Goal: Task Accomplishment & Management: Manage account settings

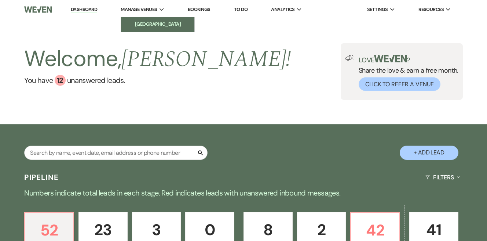
click at [149, 24] on li "[GEOGRAPHIC_DATA]" at bounding box center [158, 24] width 66 height 7
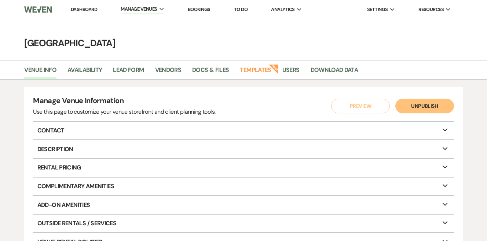
click at [82, 10] on link "Dashboard" at bounding box center [84, 9] width 26 height 6
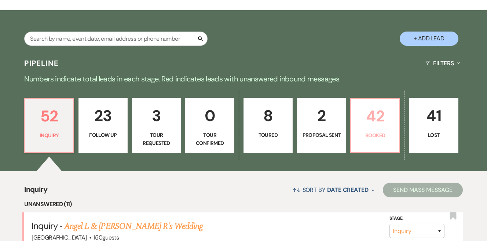
click at [376, 127] on p "42" at bounding box center [375, 116] width 40 height 25
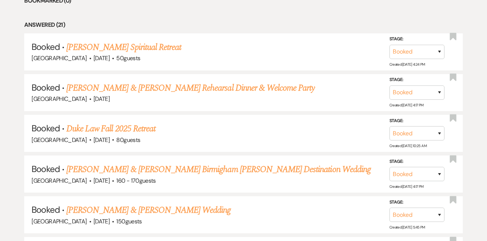
scroll to position [385, 0]
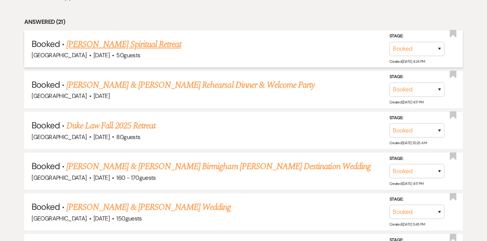
click at [158, 43] on link "[PERSON_NAME] Spiritual Retreat" at bounding box center [123, 44] width 115 height 13
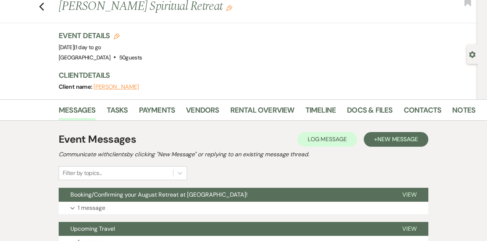
scroll to position [75, 0]
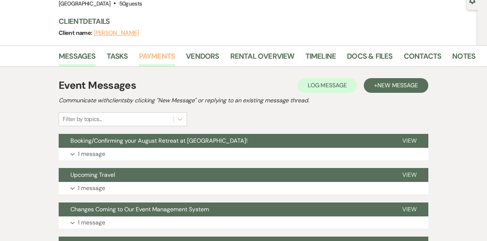
click at [158, 50] on link "Payments" at bounding box center [157, 58] width 36 height 16
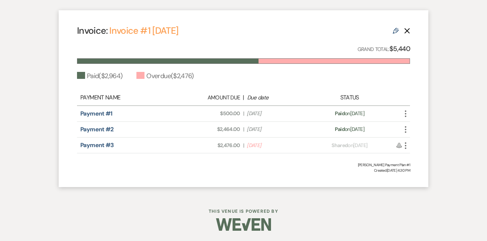
scroll to position [203, 0]
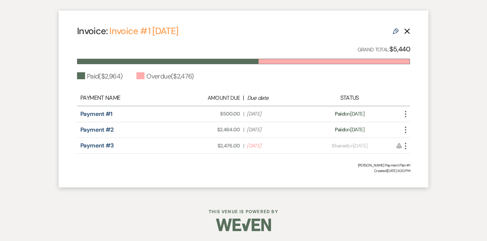
click at [404, 145] on icon "More" at bounding box center [405, 145] width 9 height 9
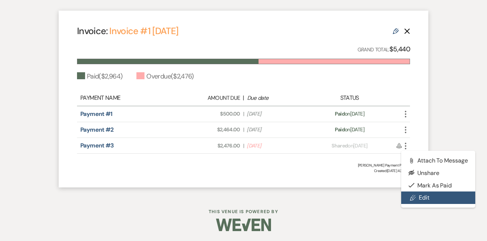
click at [432, 200] on link "Pencil Edit" at bounding box center [438, 197] width 74 height 12
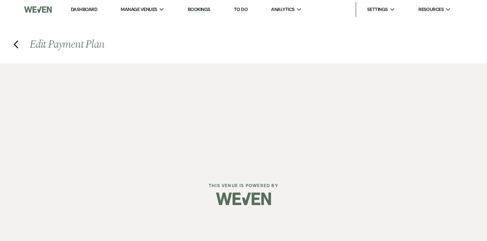
select select "20160"
select select "1"
select select "true"
select select "1"
select select "true"
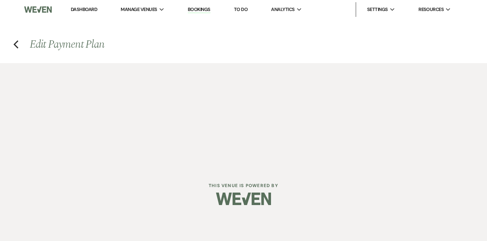
select select "2"
select select "flat"
select select "true"
select select "client"
select select "daily"
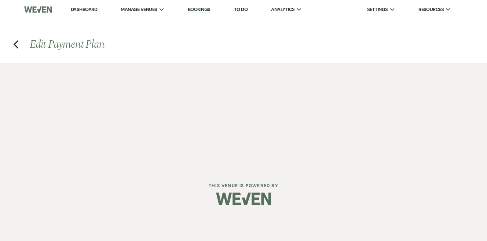
select select "days"
select select "afterDueDate"
select select "complete"
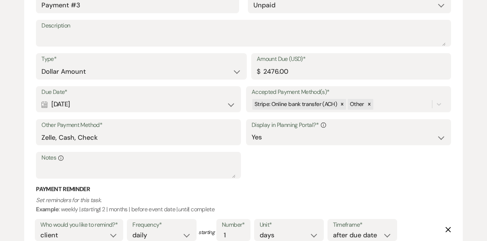
scroll to position [767, 0]
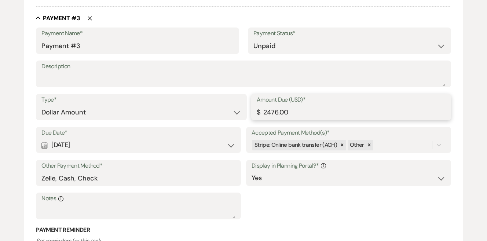
click at [297, 107] on input "2476.00" at bounding box center [350, 112] width 189 height 14
drag, startPoint x: 304, startPoint y: 107, endPoint x: 243, endPoint y: 106, distance: 60.8
click at [243, 106] on div "Type* Dollar Amount Percentage of Grand Total Amount Due (USD)* $ 2476.00" at bounding box center [243, 110] width 414 height 33
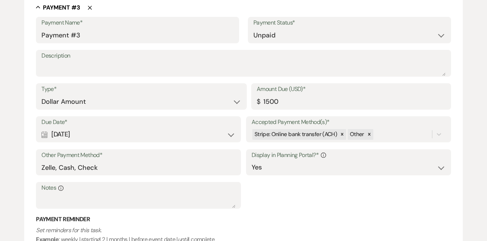
type input "1500.00"
click at [232, 129] on div "Calendar [DATE] Expand" at bounding box center [138, 134] width 194 height 14
select select "day"
select select "beforeEventDate"
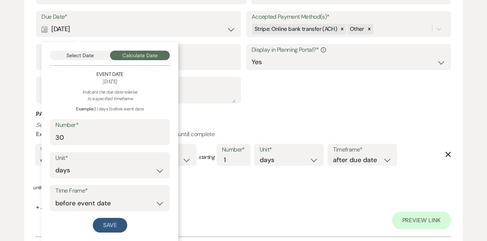
scroll to position [887, 0]
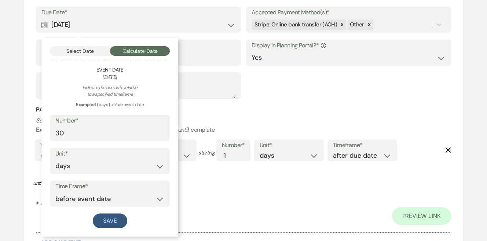
click at [89, 46] on button "Select Date" at bounding box center [80, 51] width 60 height 10
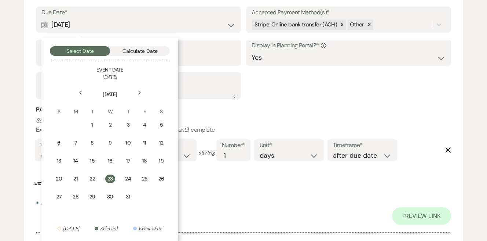
click at [137, 87] on div "Next" at bounding box center [139, 93] width 12 height 12
click at [110, 175] on div "20" at bounding box center [109, 179] width 11 height 9
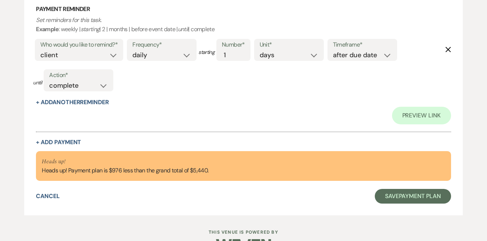
scroll to position [1000, 0]
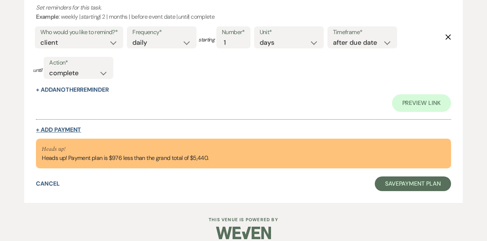
click at [61, 127] on button "+ Add Payment" at bounding box center [58, 130] width 45 height 6
select select "2"
select select "flat"
select select "true"
select select "client"
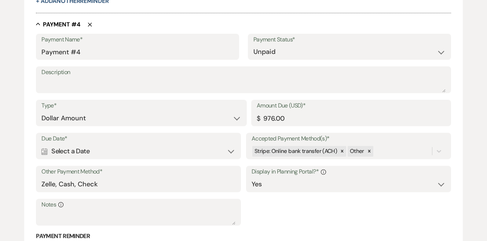
scroll to position [1058, 0]
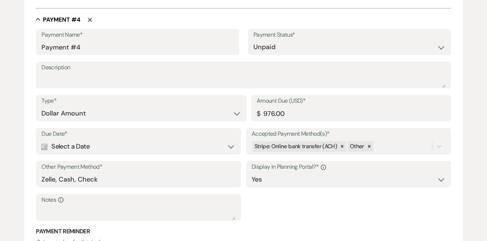
click at [107, 139] on div "Calendar Select a Date Expand" at bounding box center [138, 146] width 194 height 14
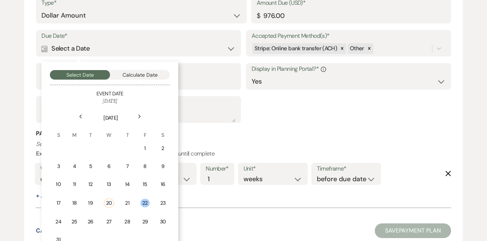
scroll to position [1175, 0]
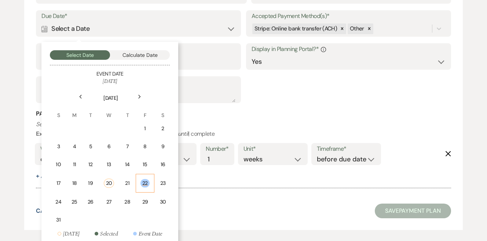
click at [144, 179] on div "22" at bounding box center [144, 183] width 9 height 8
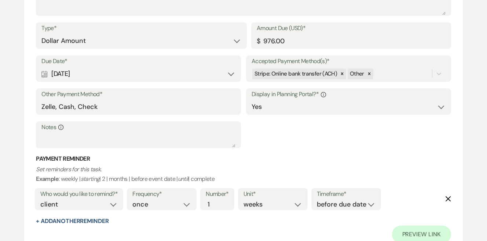
scroll to position [1184, 0]
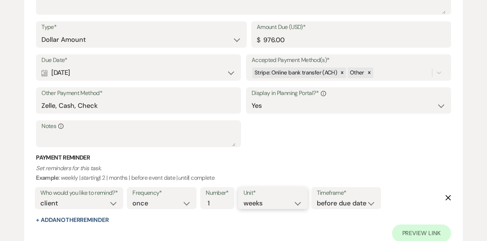
select select "days"
click at [331, 224] on div "Preview Link" at bounding box center [243, 233] width 414 height 18
click at [97, 217] on button "+ Add Another Reminder" at bounding box center [72, 220] width 73 height 6
select select "client"
select select "days"
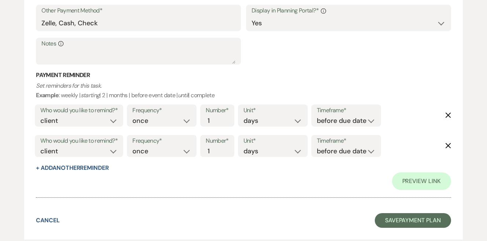
scroll to position [1270, 0]
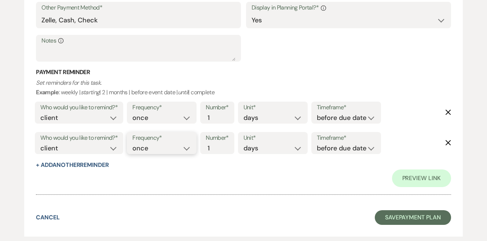
select select "daily"
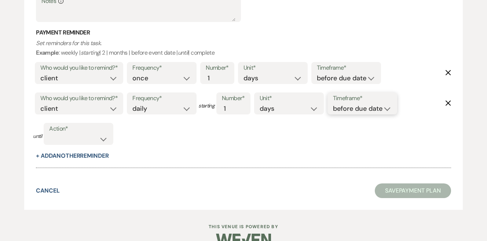
select select "afterDueDate"
select select "complete"
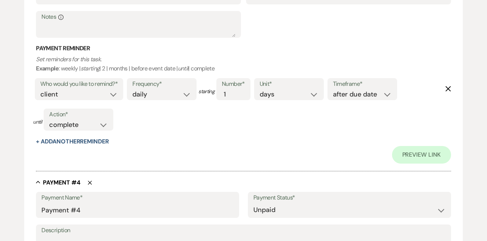
scroll to position [935, 0]
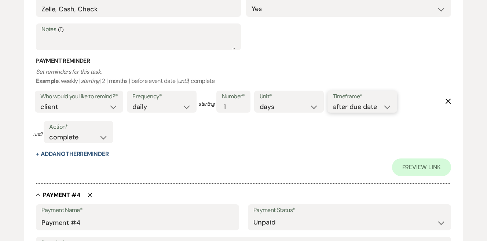
select select "beforeDueDate"
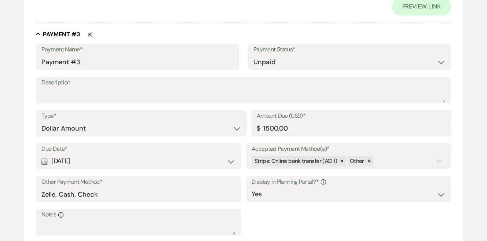
scroll to position [746, 0]
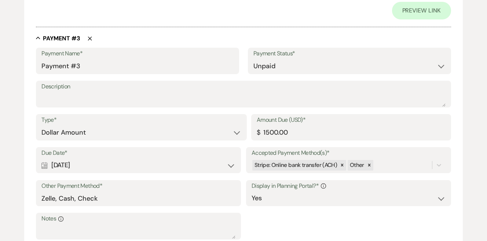
click at [122, 160] on div "Calendar [DATE] Expand" at bounding box center [138, 165] width 194 height 14
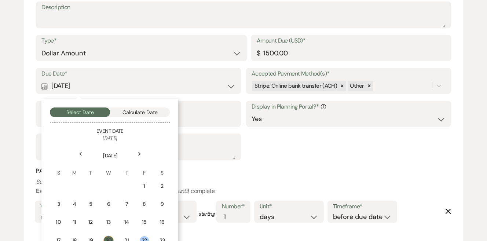
scroll to position [852, 0]
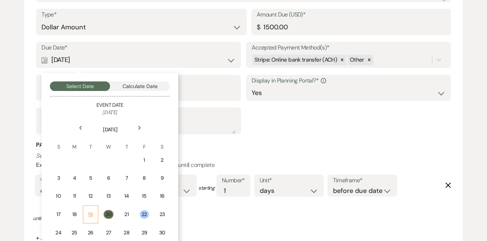
click at [93, 210] on td "19" at bounding box center [90, 214] width 15 height 18
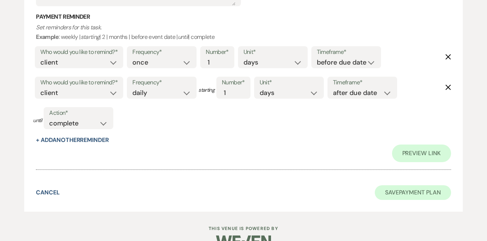
scroll to position [1325, 0]
click at [402, 185] on button "Save Payment Plan" at bounding box center [412, 192] width 76 height 15
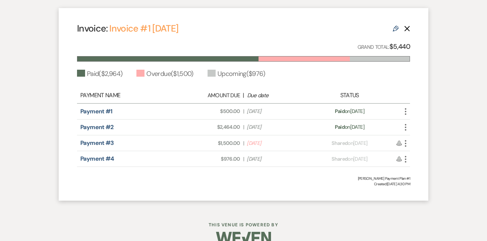
scroll to position [210, 0]
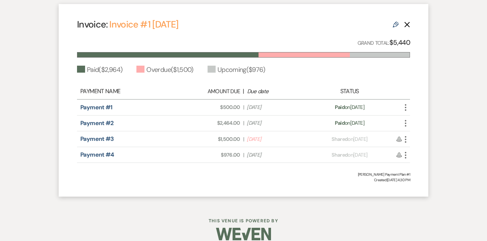
click at [405, 139] on icon "More" at bounding box center [405, 139] width 9 height 9
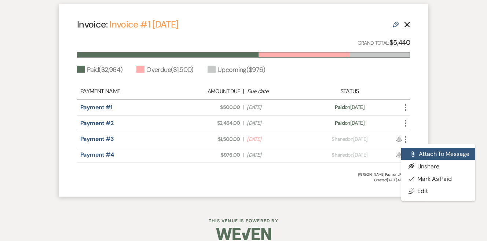
click at [427, 154] on button "Attach File Attach to Message" at bounding box center [438, 154] width 74 height 12
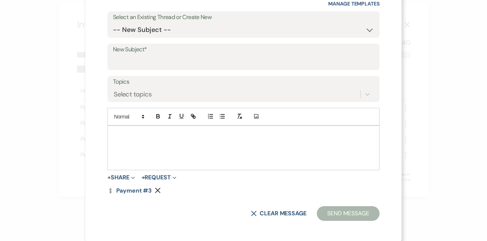
scroll to position [109, 0]
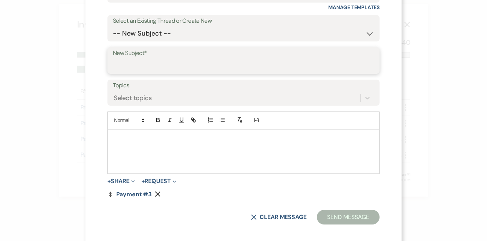
click at [144, 65] on input "New Subject*" at bounding box center [243, 66] width 261 height 14
type input "Payment"
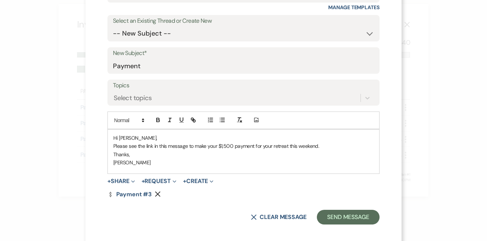
scroll to position [106, 0]
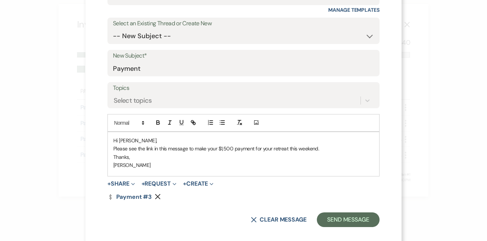
click at [131, 153] on p "Thanks," at bounding box center [243, 157] width 260 height 8
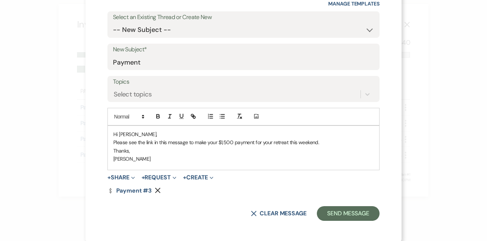
scroll to position [112, 0]
click at [154, 62] on input "Payment" at bounding box center [243, 62] width 261 height 14
click at [117, 59] on input "Payment" at bounding box center [243, 62] width 261 height 14
drag, startPoint x: 139, startPoint y: 60, endPoint x: 75, endPoint y: 60, distance: 63.8
click at [76, 60] on div "X Attach to Message Send a message with this payment link attached. Recipients*…" at bounding box center [243, 120] width 487 height 241
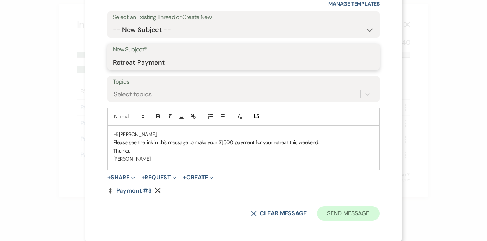
type input "Retreat Payment"
click at [346, 210] on button "Send Message" at bounding box center [348, 213] width 63 height 15
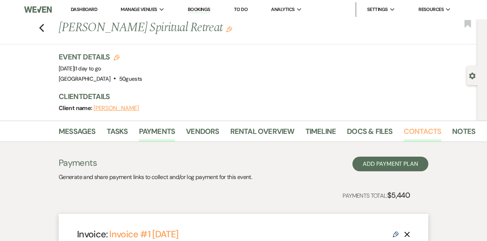
scroll to position [0, 0]
click at [460, 129] on link "Notes" at bounding box center [463, 133] width 23 height 16
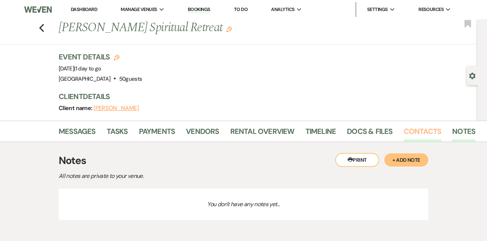
click at [410, 130] on link "Contacts" at bounding box center [422, 133] width 38 height 16
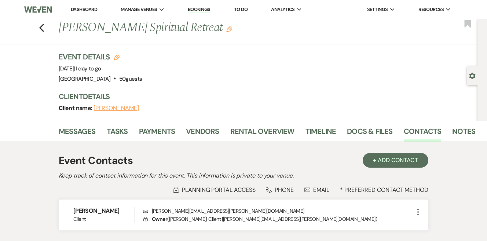
click at [470, 75] on use "button" at bounding box center [472, 76] width 6 height 7
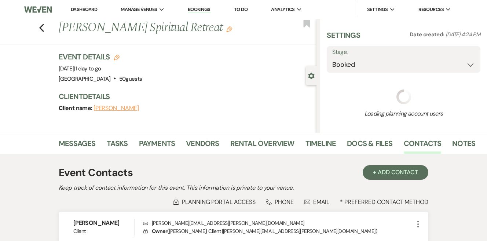
select select "5"
select select "13"
